Goal: Entertainment & Leisure: Consume media (video, audio)

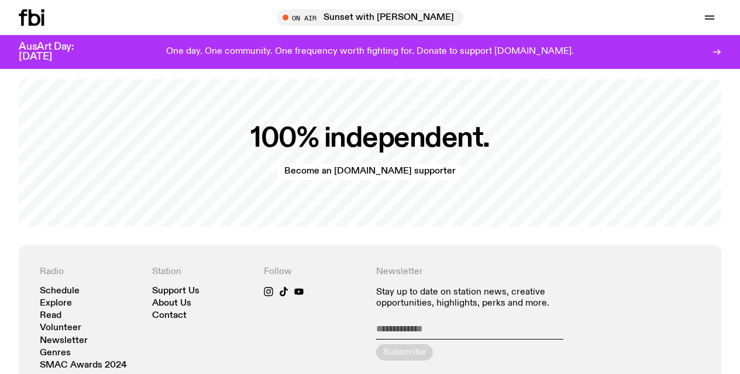
scroll to position [2324, 0]
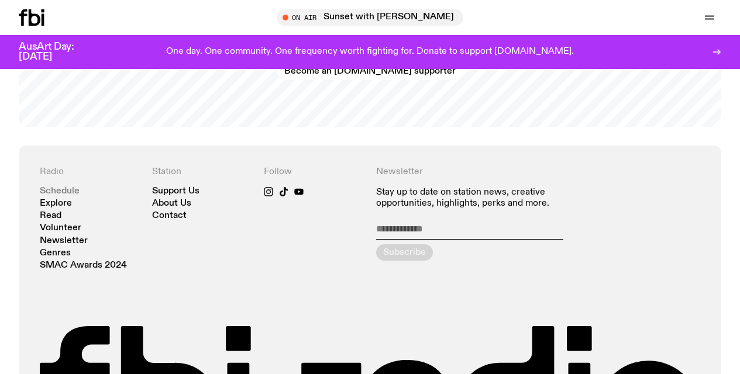
click at [64, 187] on link "Schedule" at bounding box center [60, 191] width 40 height 9
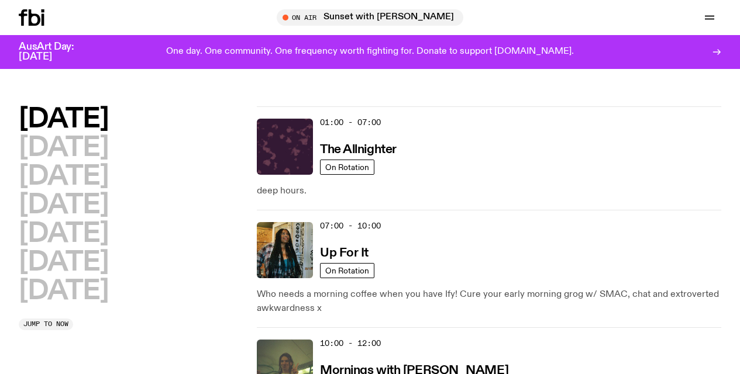
scroll to position [103, 0]
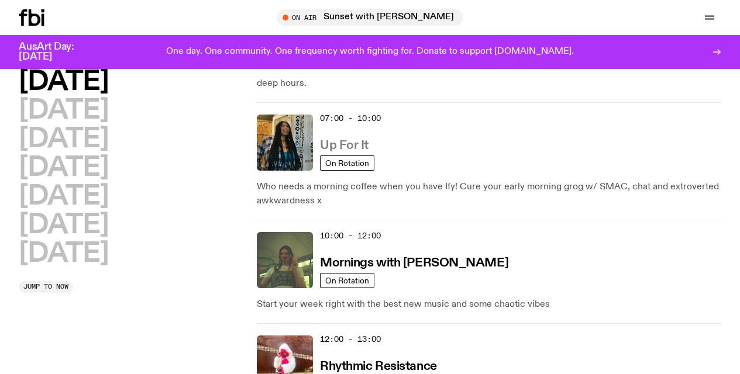
click at [345, 143] on h3 "Up For It" at bounding box center [344, 146] width 49 height 12
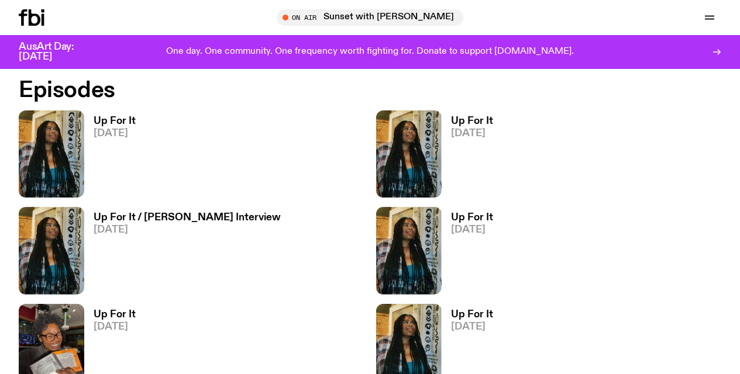
scroll to position [753, 0]
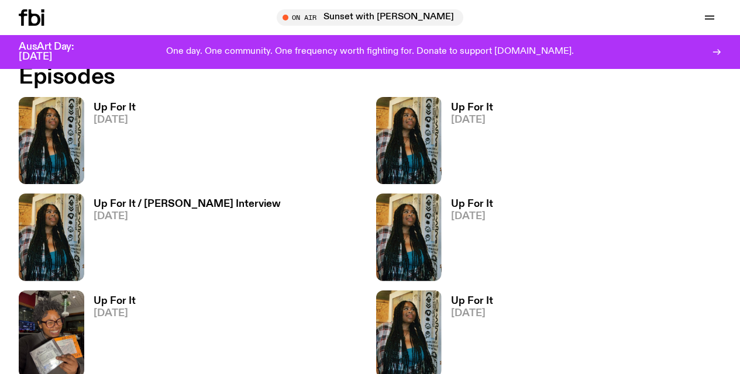
click at [138, 200] on h3 "Up For It / [PERSON_NAME] Interview" at bounding box center [187, 204] width 187 height 10
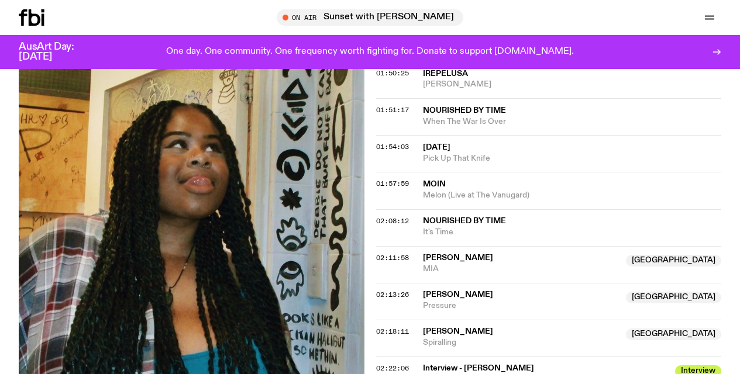
scroll to position [1363, 0]
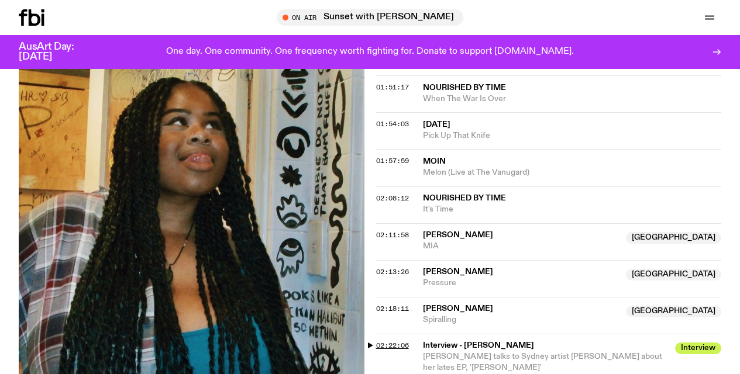
click at [391, 341] on span "02:22:06" at bounding box center [392, 345] width 33 height 9
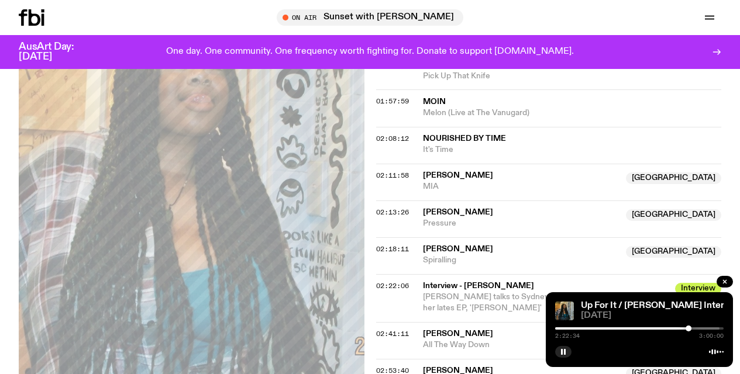
scroll to position [1400, 0]
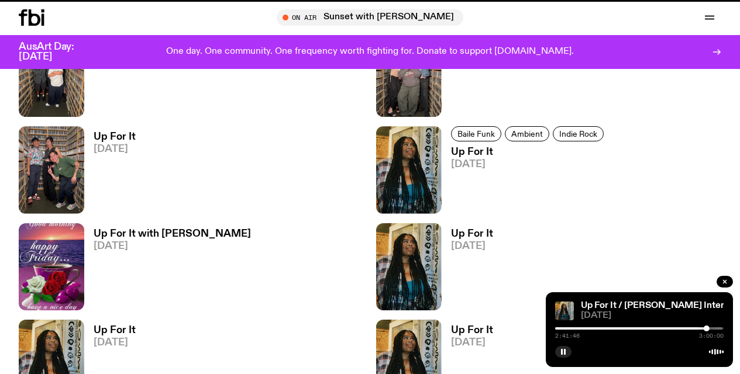
scroll to position [753, 0]
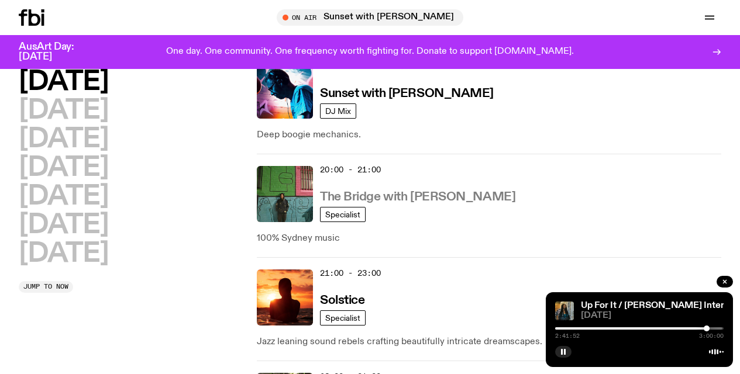
scroll to position [458, 0]
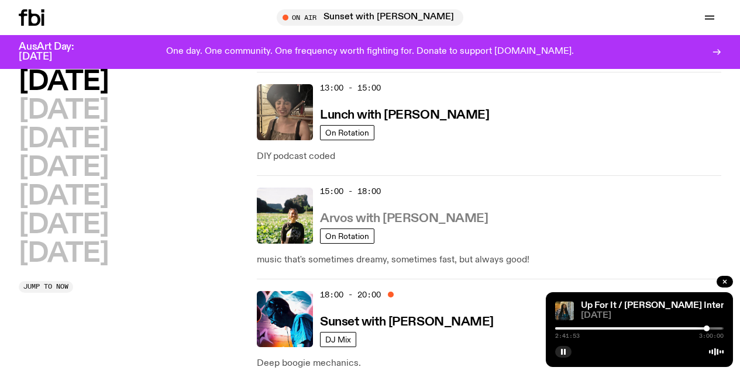
click at [381, 216] on h3 "Arvos with [PERSON_NAME]" at bounding box center [404, 219] width 168 height 12
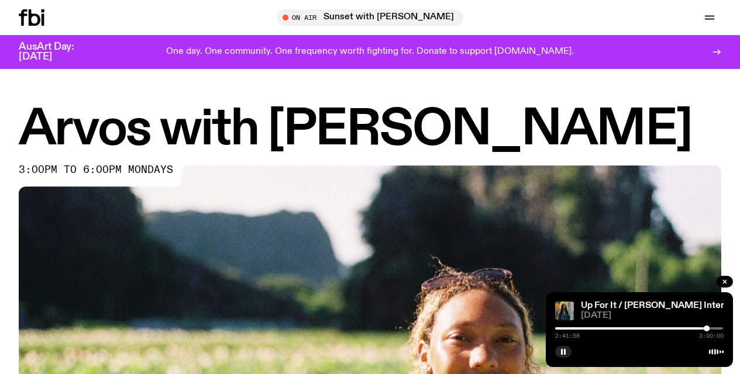
scroll to position [184, 0]
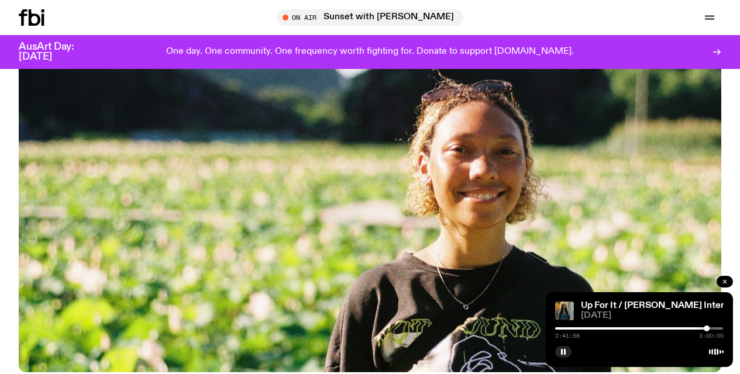
click at [726, 282] on icon "button" at bounding box center [724, 281] width 7 height 7
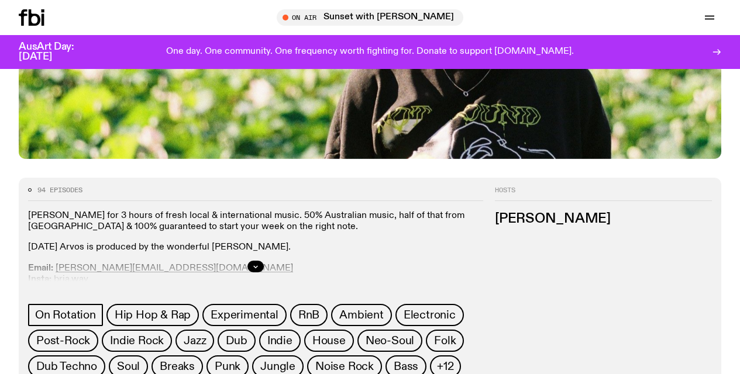
scroll to position [0, 0]
